Goal: Find contact information: Find contact information

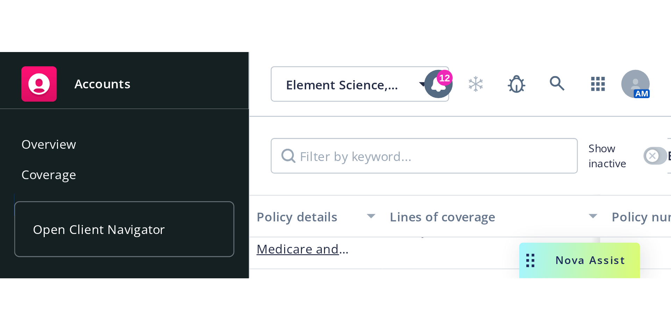
scroll to position [23, 0]
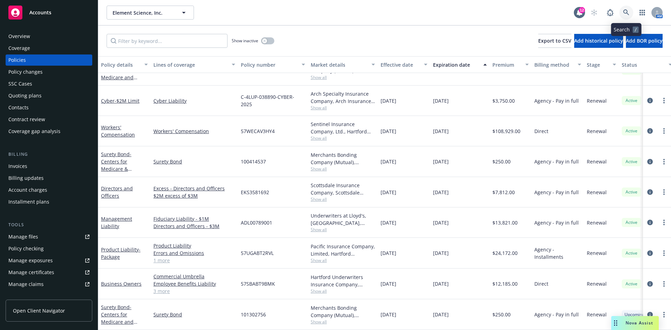
click at [628, 12] on icon at bounding box center [626, 12] width 6 height 6
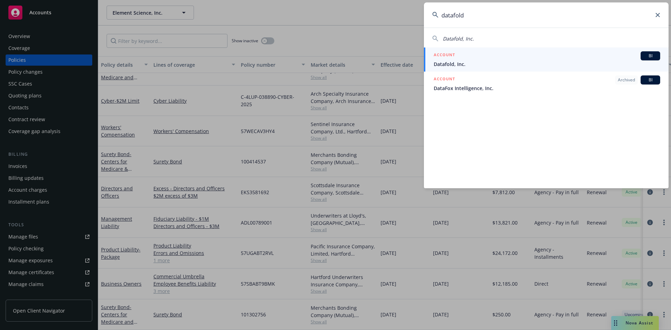
type input "datafold"
click at [548, 57] on div "ACCOUNT BI" at bounding box center [547, 55] width 227 height 9
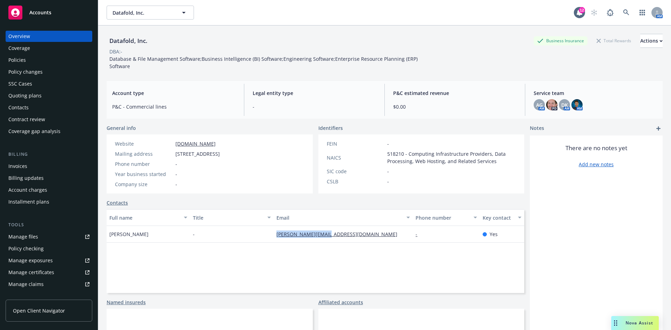
drag, startPoint x: 343, startPoint y: 231, endPoint x: 273, endPoint y: 235, distance: 70.1
click at [274, 235] on div "[PERSON_NAME][EMAIL_ADDRESS][DOMAIN_NAME]" at bounding box center [343, 234] width 139 height 17
copy link "[PERSON_NAME][EMAIL_ADDRESS][DOMAIN_NAME]"
click at [43, 98] on div "Quoting plans" at bounding box center [48, 95] width 81 height 11
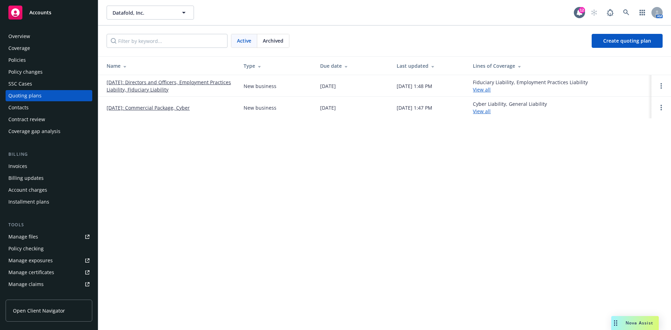
click at [169, 108] on link "[DATE]: Commercial Package, Cyber" at bounding box center [148, 107] width 83 height 7
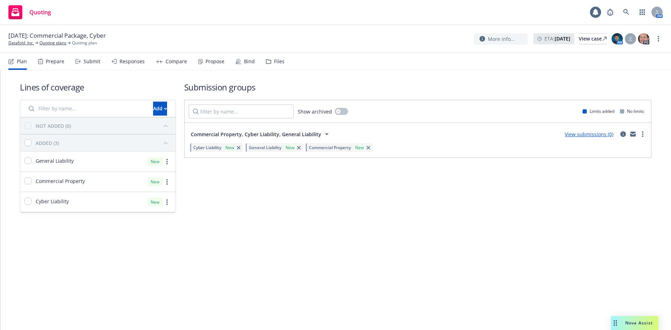
click at [275, 67] on div "Files" at bounding box center [275, 61] width 19 height 17
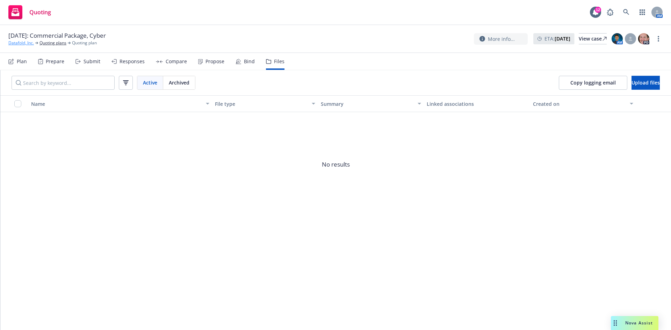
click at [16, 42] on link "Datafold, Inc." at bounding box center [21, 43] width 26 height 6
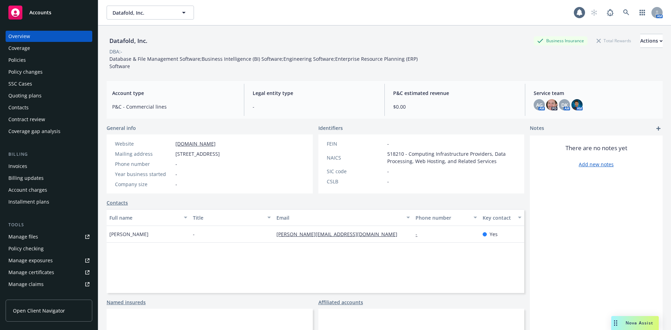
drag, startPoint x: 0, startPoint y: 0, endPoint x: 25, endPoint y: 14, distance: 28.8
click at [25, 14] on div "Accounts" at bounding box center [48, 13] width 81 height 14
